Goal: Task Accomplishment & Management: Use online tool/utility

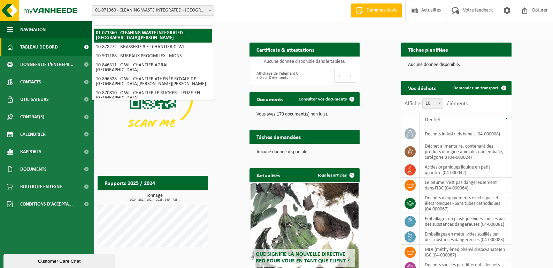
click at [178, 7] on span "01-071360 - CLEANING WASTE INTEGRATED - [GEOGRAPHIC_DATA][PERSON_NAME]" at bounding box center [152, 11] width 121 height 10
click at [138, 20] on input "search" at bounding box center [153, 21] width 118 height 9
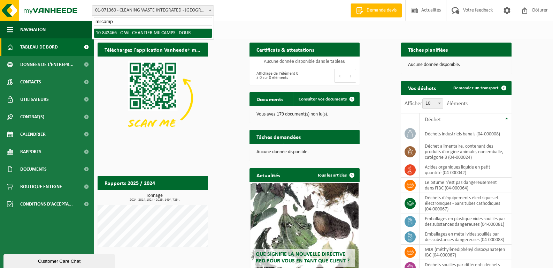
type input "milcamps"
select select "92551"
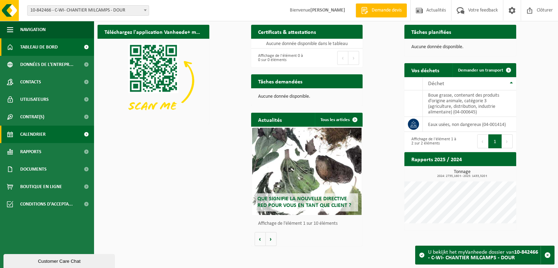
click at [40, 132] on span "Calendrier" at bounding box center [32, 133] width 25 height 17
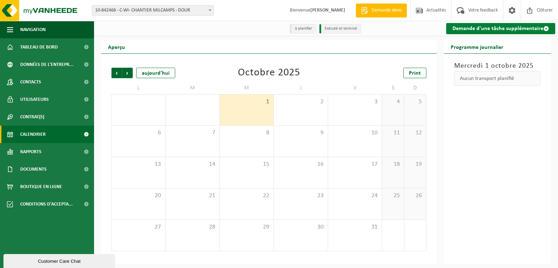
click at [502, 27] on link "Demande d'une tâche supplémentaire" at bounding box center [500, 28] width 109 height 11
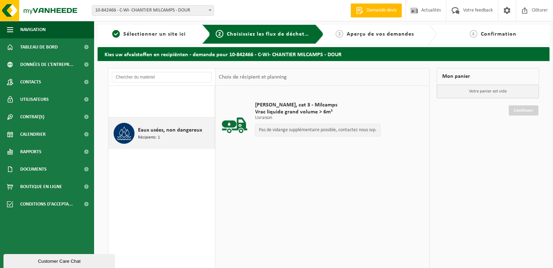
click at [174, 136] on div "Eaux usées, non dangereux Récipients: 1" at bounding box center [175, 133] width 75 height 21
